Goal: Task Accomplishment & Management: Use online tool/utility

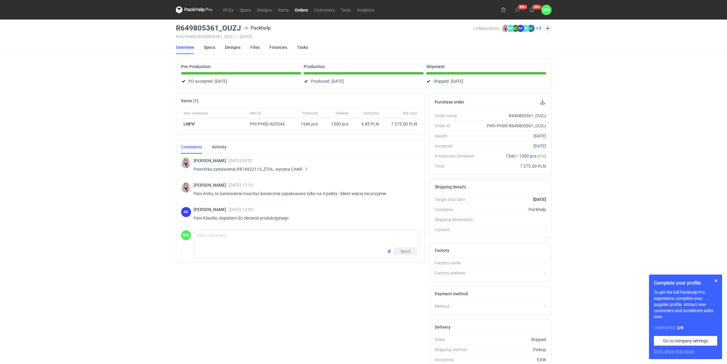
click at [300, 12] on link "Orders" at bounding box center [301, 9] width 19 height 7
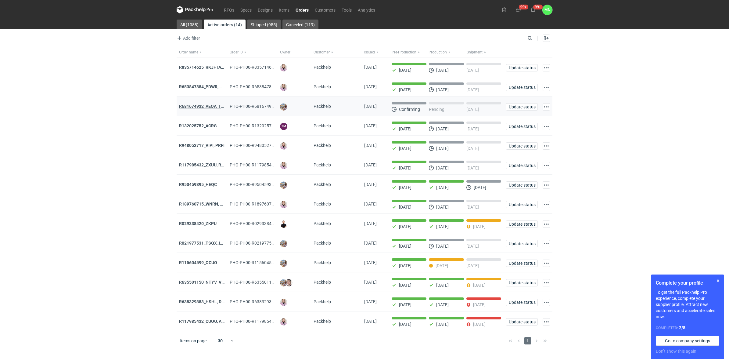
click at [186, 104] on strong "R681674932_AEOA_TIXI_KKTL" at bounding box center [209, 106] width 60 height 5
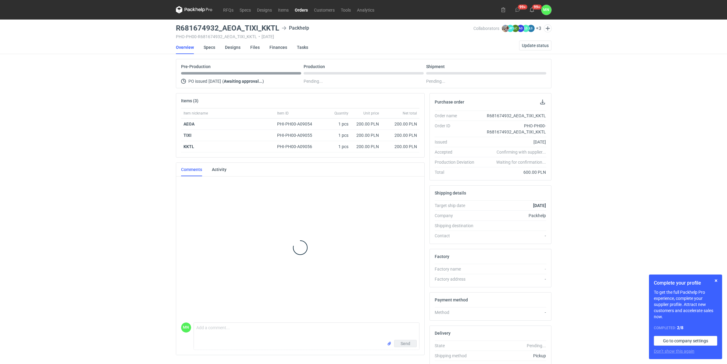
scroll to position [157, 0]
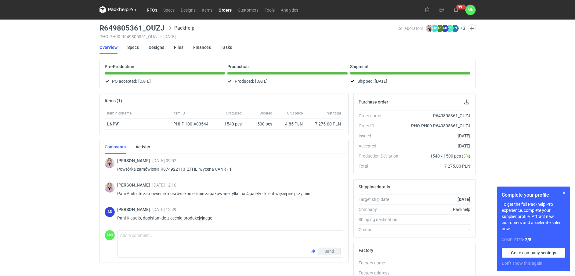
click at [148, 9] on link "RFQs" at bounding box center [152, 9] width 16 height 7
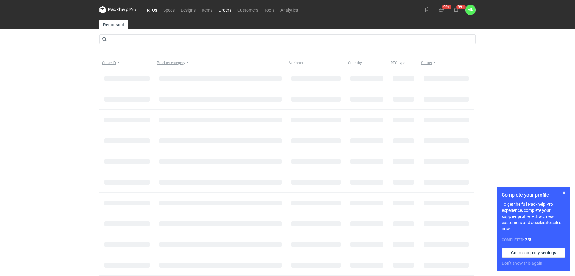
click at [227, 6] on link "Orders" at bounding box center [224, 9] width 19 height 7
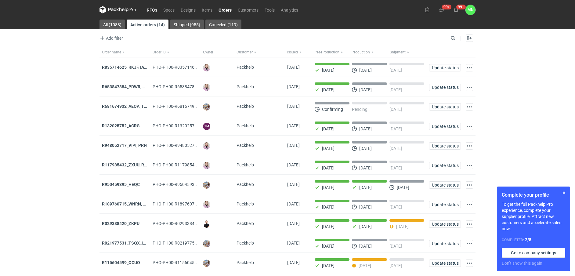
click at [152, 9] on link "RFQs" at bounding box center [152, 9] width 16 height 7
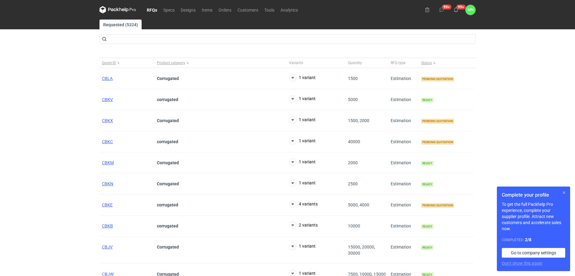
click at [563, 193] on button "button" at bounding box center [563, 192] width 7 height 7
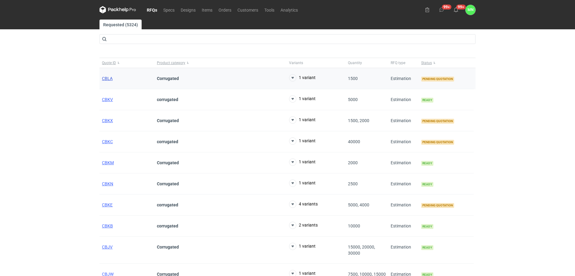
click at [103, 80] on span "CBLA" at bounding box center [107, 78] width 11 height 5
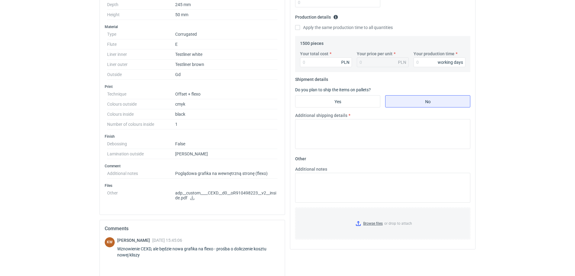
scroll to position [229, 0]
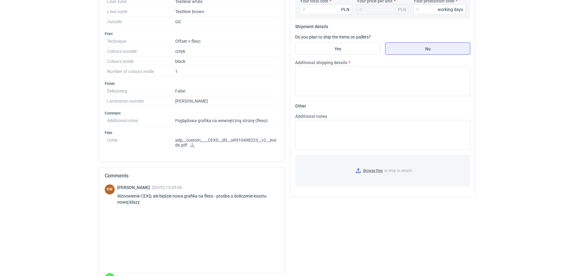
click at [145, 197] on div "Wznowienie CEXD, ale będzie nowa grafika na flexo - prośba o doliczenie kosztu …" at bounding box center [198, 199] width 163 height 12
copy div "CEXD"
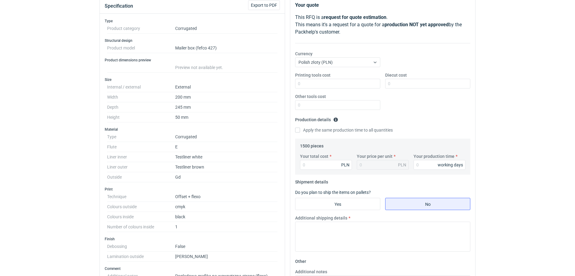
scroll to position [38, 0]
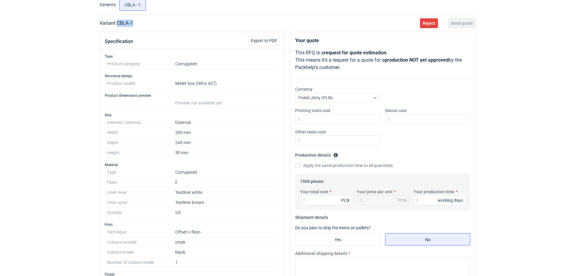
drag, startPoint x: 136, startPoint y: 22, endPoint x: 116, endPoint y: 23, distance: 19.8
click at [116, 23] on div "Variant CBLA - 1 Reject Send quote" at bounding box center [287, 23] width 376 height 7
copy h2 "CBLA - 1"
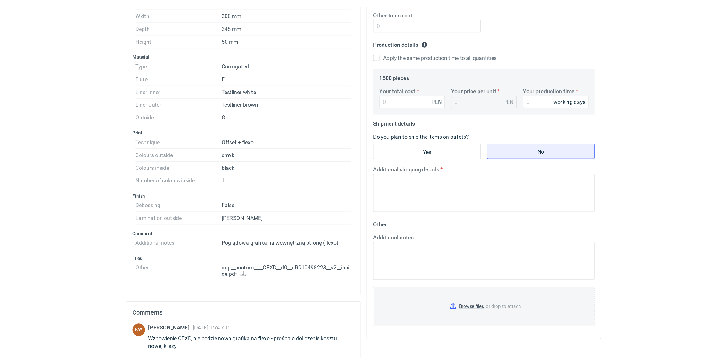
scroll to position [152, 0]
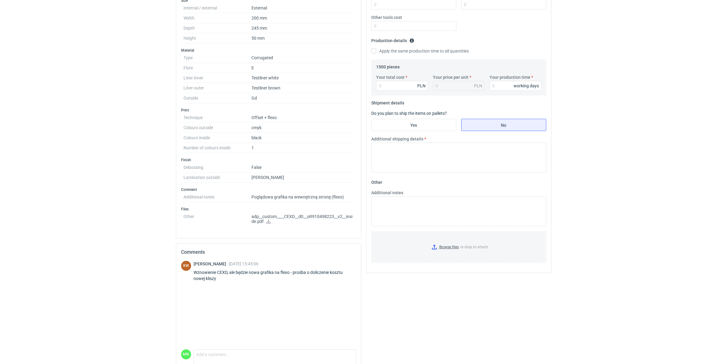
click at [267, 223] on icon at bounding box center [268, 221] width 5 height 4
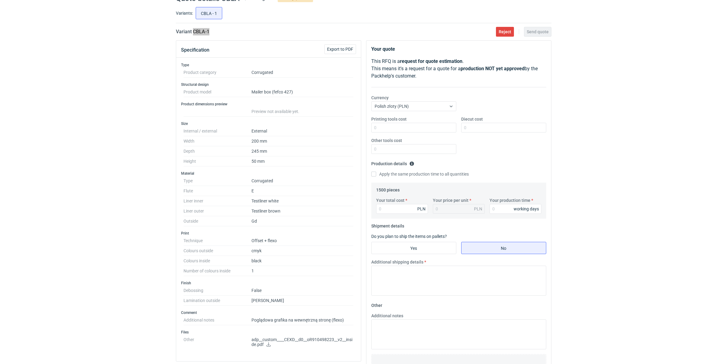
scroll to position [0, 0]
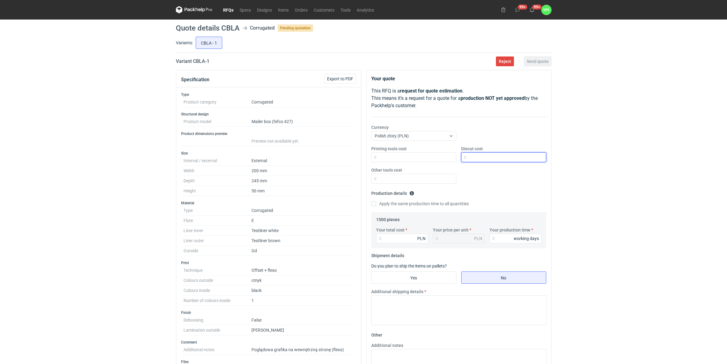
click at [476, 157] on input "Diecut cost" at bounding box center [503, 157] width 85 height 10
click at [420, 154] on input "Printing tools cost" at bounding box center [413, 157] width 85 height 10
type input "1100"
click at [385, 239] on input "Your total cost" at bounding box center [402, 238] width 52 height 10
type input "5430"
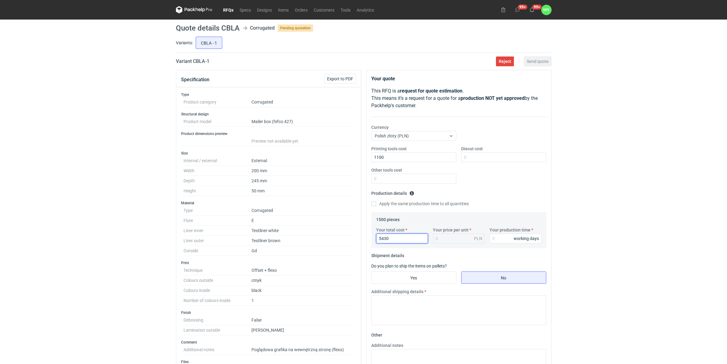
type input "3.62"
type input "5430"
click at [506, 238] on input "Your production time" at bounding box center [516, 238] width 52 height 10
type input "15"
click at [406, 275] on input "Yes" at bounding box center [414, 277] width 84 height 12
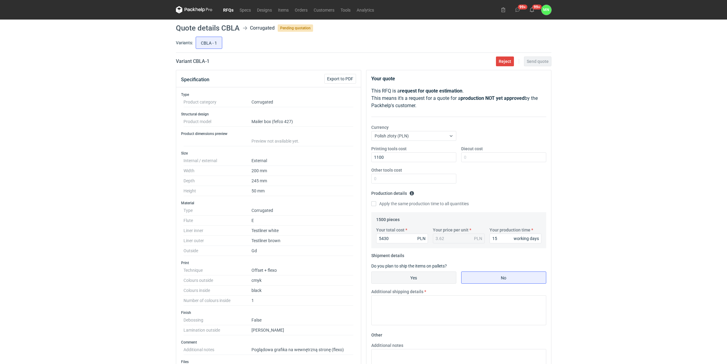
radio input "true"
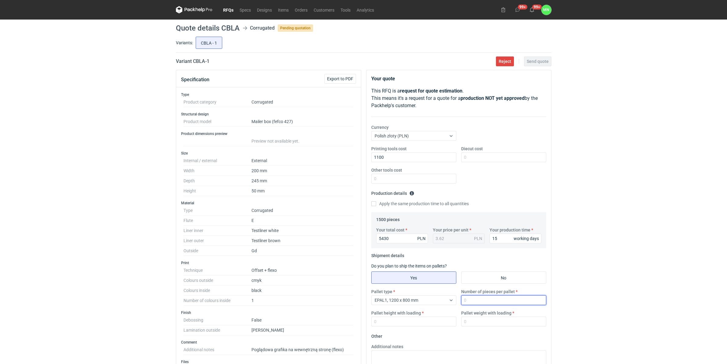
click at [481, 275] on input "Number of pieces per pallet" at bounding box center [503, 300] width 85 height 10
type input "3300"
type input "1800"
type input "540"
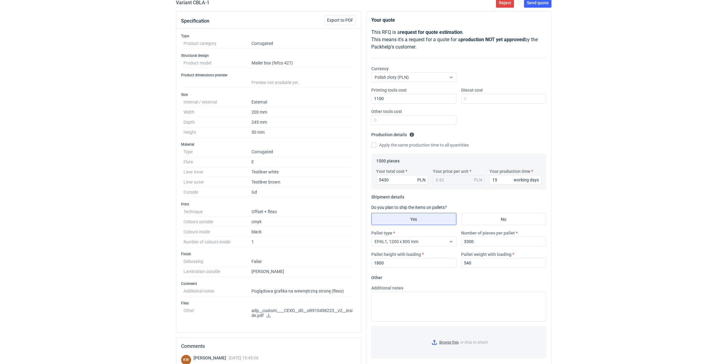
scroll to position [76, 0]
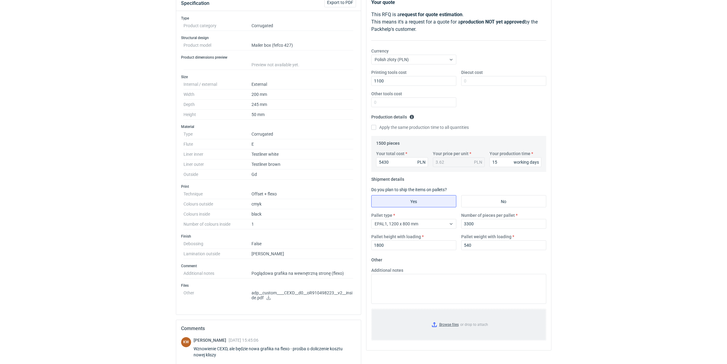
click at [442, 275] on input "Browse files or drop to attach" at bounding box center [459, 324] width 174 height 30
click at [403, 275] on textarea "Additional notes" at bounding box center [458, 289] width 175 height 30
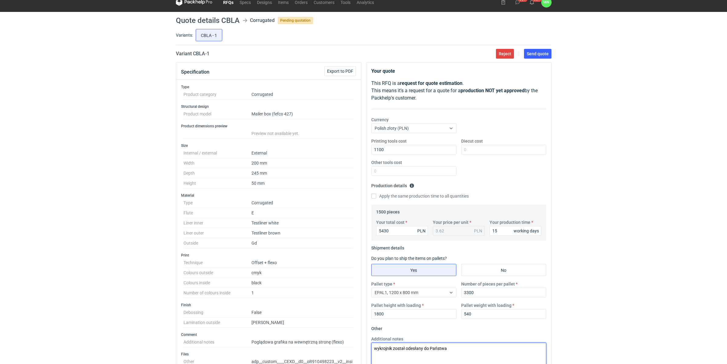
scroll to position [0, 0]
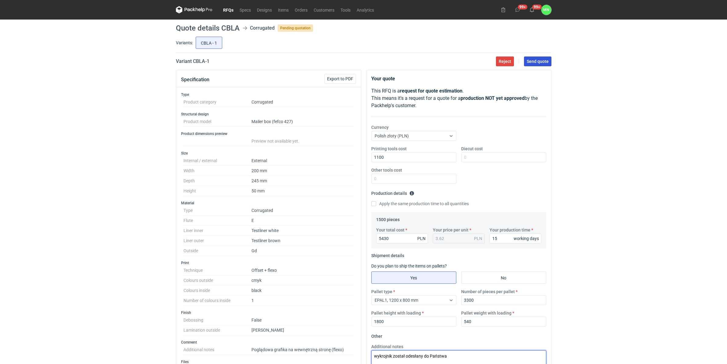
type textarea "wykrojnik został odesłany do Państwa"
click at [538, 60] on span "Send quote" at bounding box center [538, 61] width 22 height 4
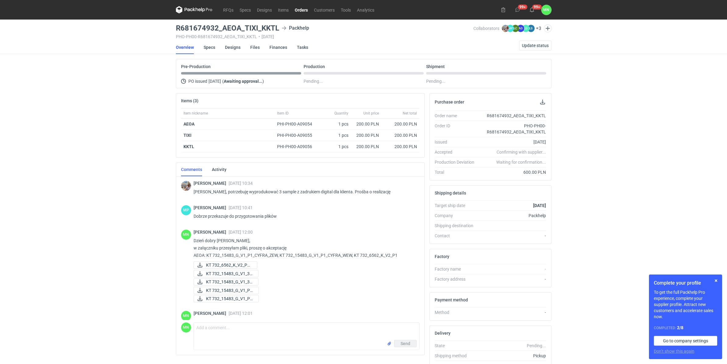
scroll to position [157, 0]
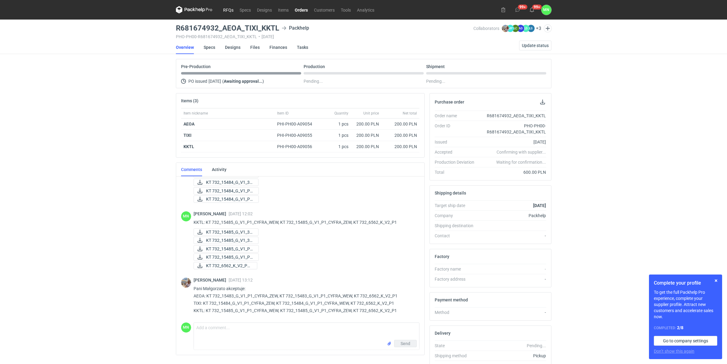
click at [229, 9] on link "RFQs" at bounding box center [228, 9] width 16 height 7
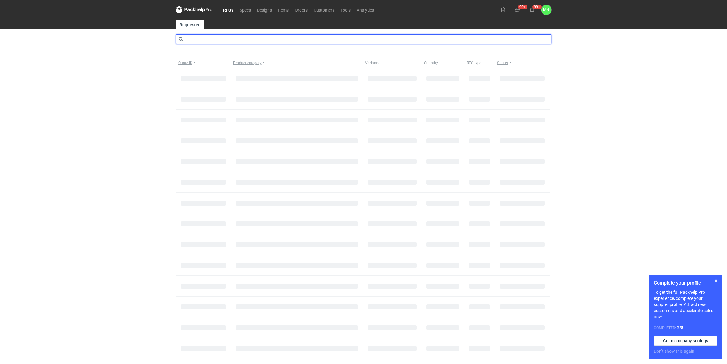
click at [193, 41] on input "text" at bounding box center [364, 39] width 376 height 10
type input "CBKV"
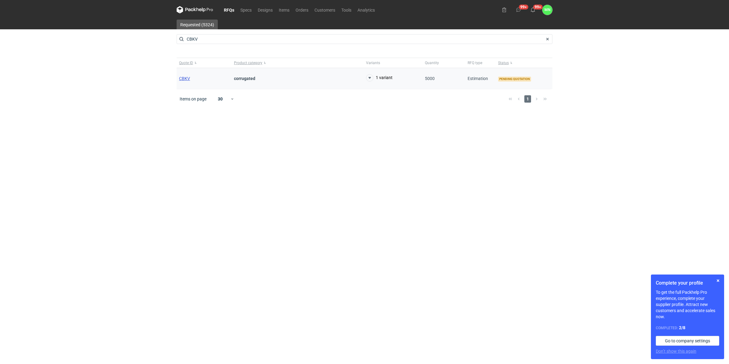
click at [184, 78] on span "CBKV" at bounding box center [184, 78] width 11 height 5
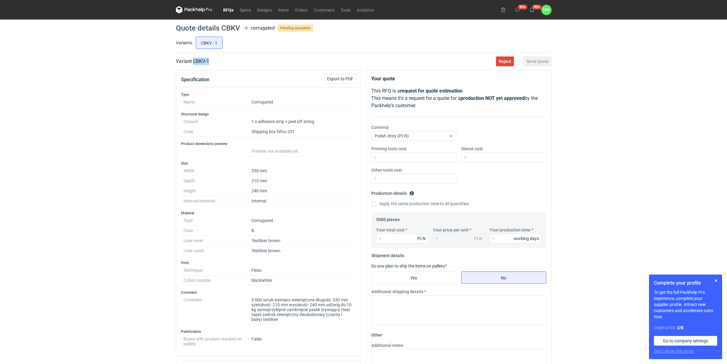
drag, startPoint x: 215, startPoint y: 64, endPoint x: 193, endPoint y: 63, distance: 22.3
click at [193, 63] on div "Variant CBKV - 1 Reject Send quote" at bounding box center [364, 61] width 376 height 7
copy h2 "CBKV - 1"
click at [157, 287] on div "RFQs Specs Designs Items Orders Customers Tools Analytics 99+ 99+ MN Małgorzata…" at bounding box center [363, 182] width 727 height 364
click at [401, 237] on input "Your total cost" at bounding box center [402, 238] width 52 height 10
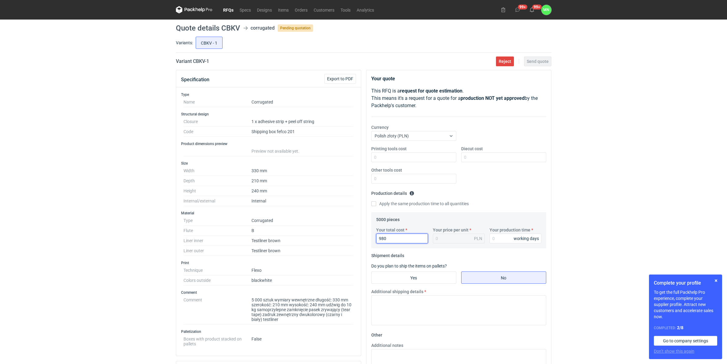
type input "9800"
type input "1.96"
type input "9800"
type input "12"
click at [417, 161] on input "Printing tools cost" at bounding box center [413, 157] width 85 height 10
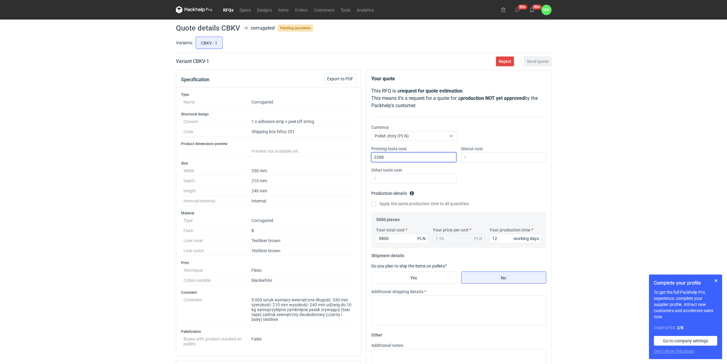
type input "2200"
type input "2080"
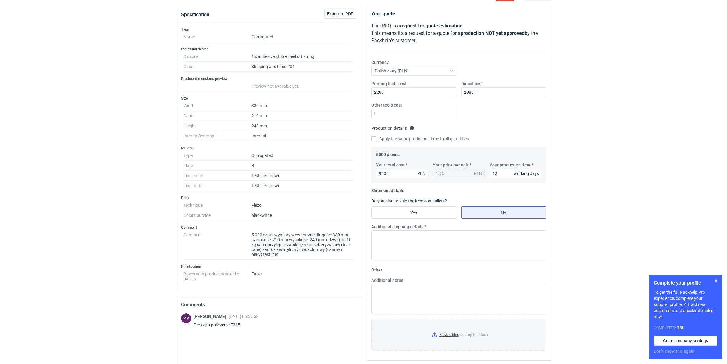
scroll to position [76, 0]
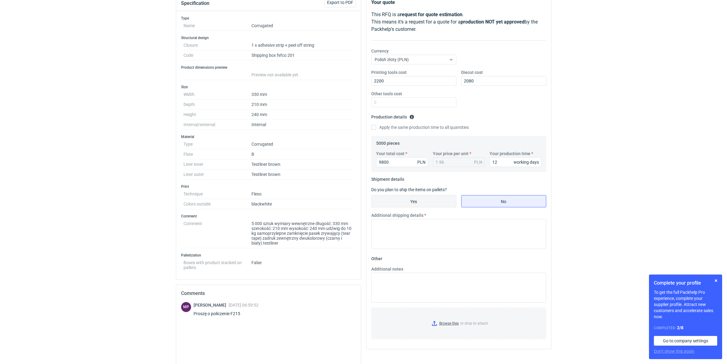
click at [435, 198] on input "Yes" at bounding box center [414, 201] width 84 height 12
radio input "true"
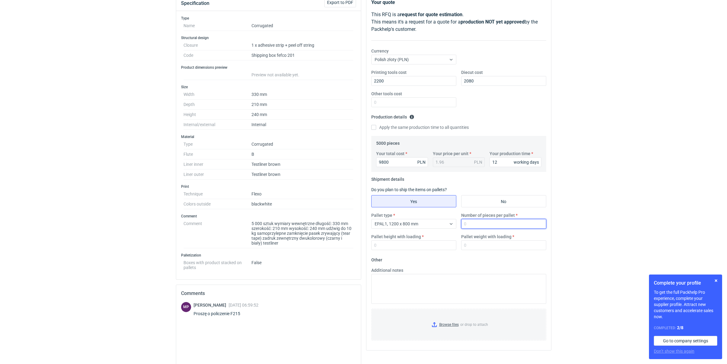
click at [490, 226] on input "Number of pieces per pallet" at bounding box center [503, 224] width 85 height 10
type input "5500"
type input "1800"
click at [475, 246] on input "Pallet weight with loading" at bounding box center [503, 245] width 85 height 10
type input "229"
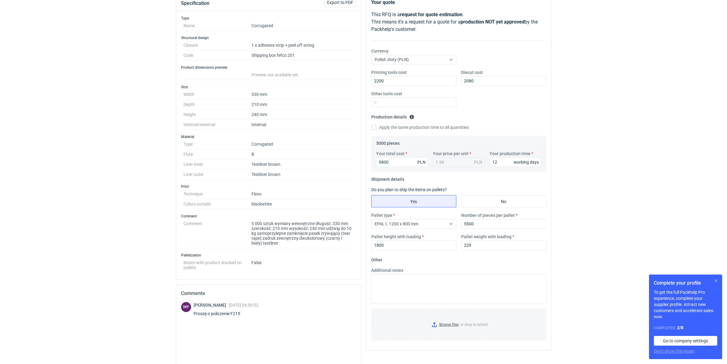
click at [717, 279] on button "button" at bounding box center [716, 280] width 7 height 7
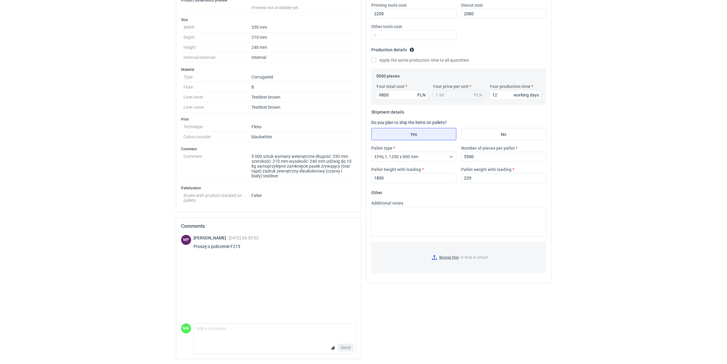
scroll to position [144, 0]
click at [444, 255] on input "Browse files or drop to attach" at bounding box center [459, 257] width 174 height 30
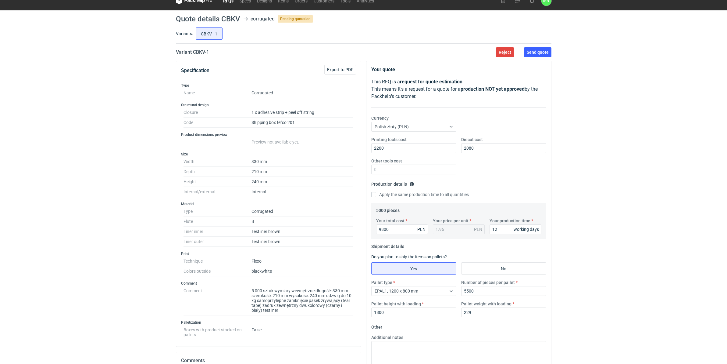
scroll to position [0, 0]
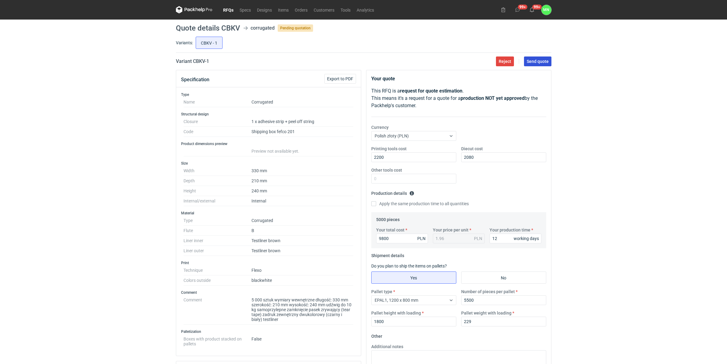
click at [536, 59] on span "Send quote" at bounding box center [538, 61] width 22 height 4
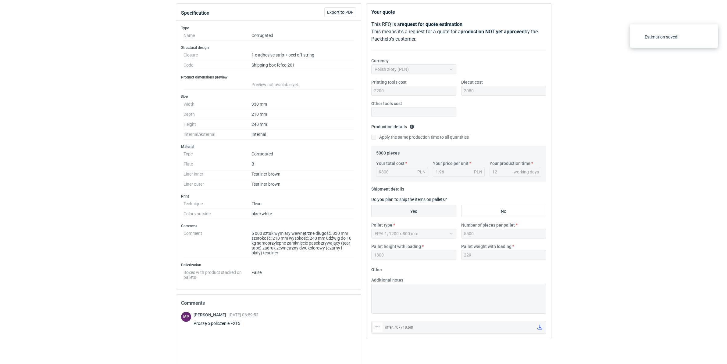
scroll to position [144, 0]
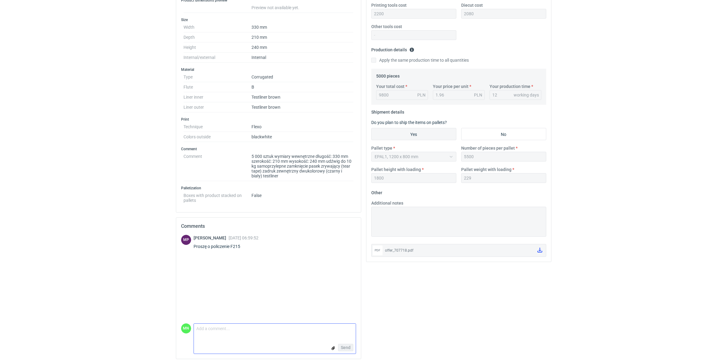
click at [266, 329] on textarea "Comment message" at bounding box center [275, 329] width 162 height 13
type textarea "wyceniono fefco 215 - zadruk obydwóch kolorów policzony do 40%"
click at [347, 347] on span "Send" at bounding box center [346, 347] width 10 height 4
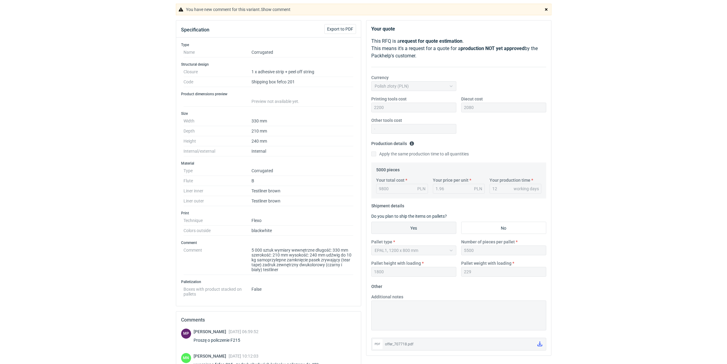
scroll to position [0, 0]
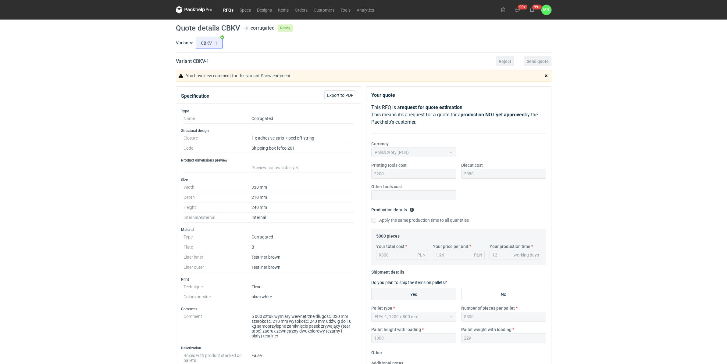
click at [229, 8] on link "RFQs" at bounding box center [228, 9] width 16 height 7
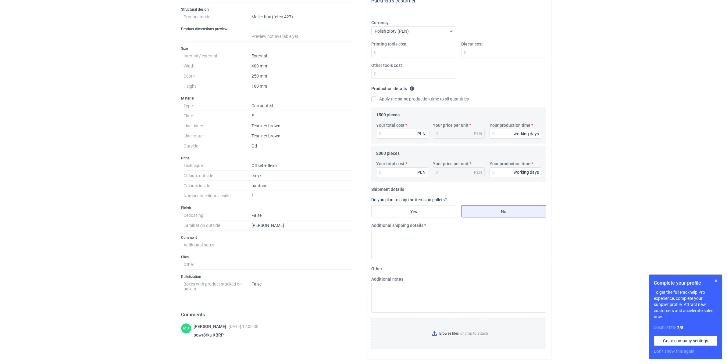
scroll to position [114, 0]
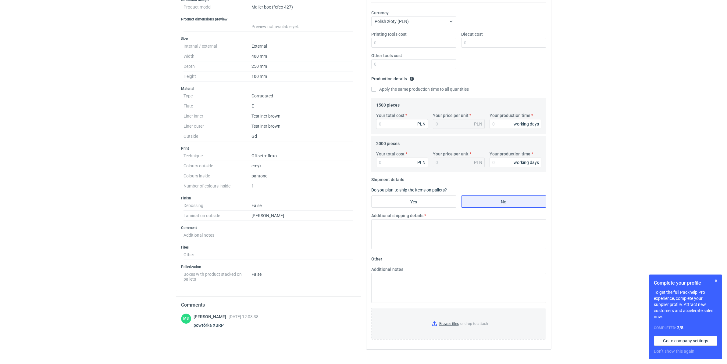
click at [220, 327] on div "powtórka XBRP" at bounding box center [226, 325] width 65 height 6
copy div "XBRP"
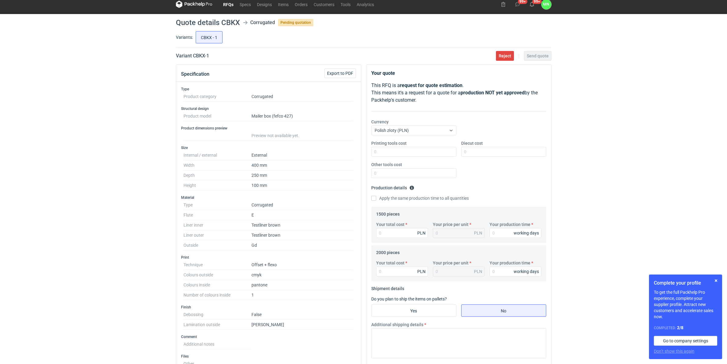
scroll to position [0, 0]
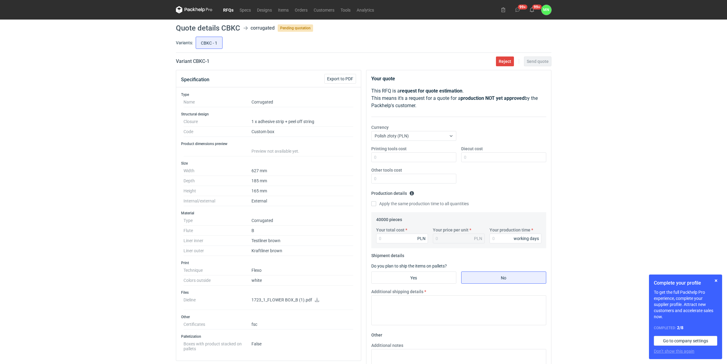
click at [223, 8] on link "RFQs" at bounding box center [228, 9] width 16 height 7
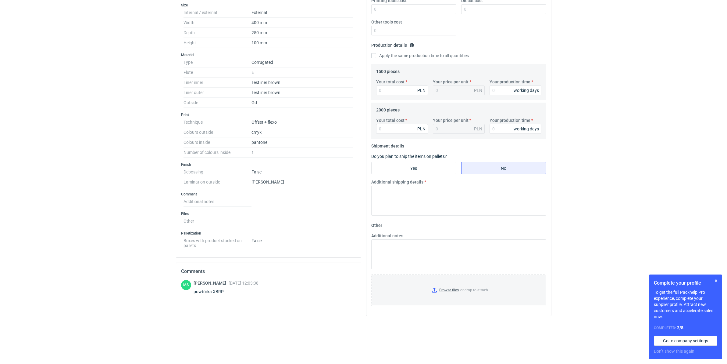
scroll to position [191, 0]
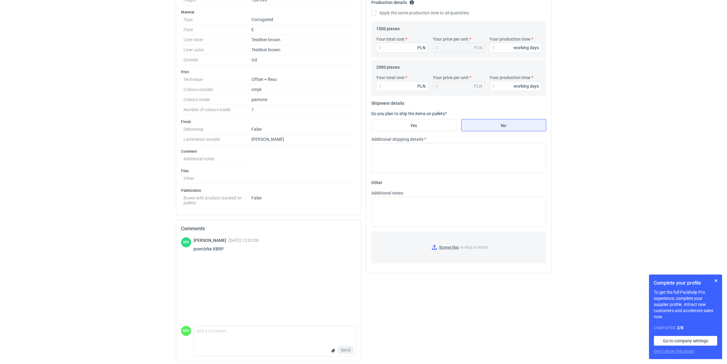
click at [215, 250] on div "powtórka XBRP" at bounding box center [226, 248] width 65 height 6
copy div "XBRP"
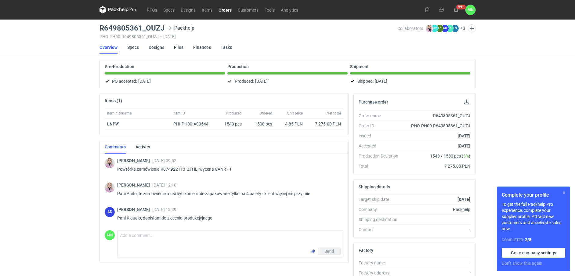
click at [564, 191] on button "button" at bounding box center [563, 192] width 7 height 7
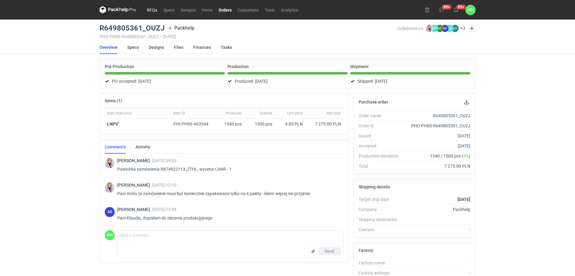
click at [150, 10] on link "RFQs" at bounding box center [152, 9] width 16 height 7
